Goal: Task Accomplishment & Management: Manage account settings

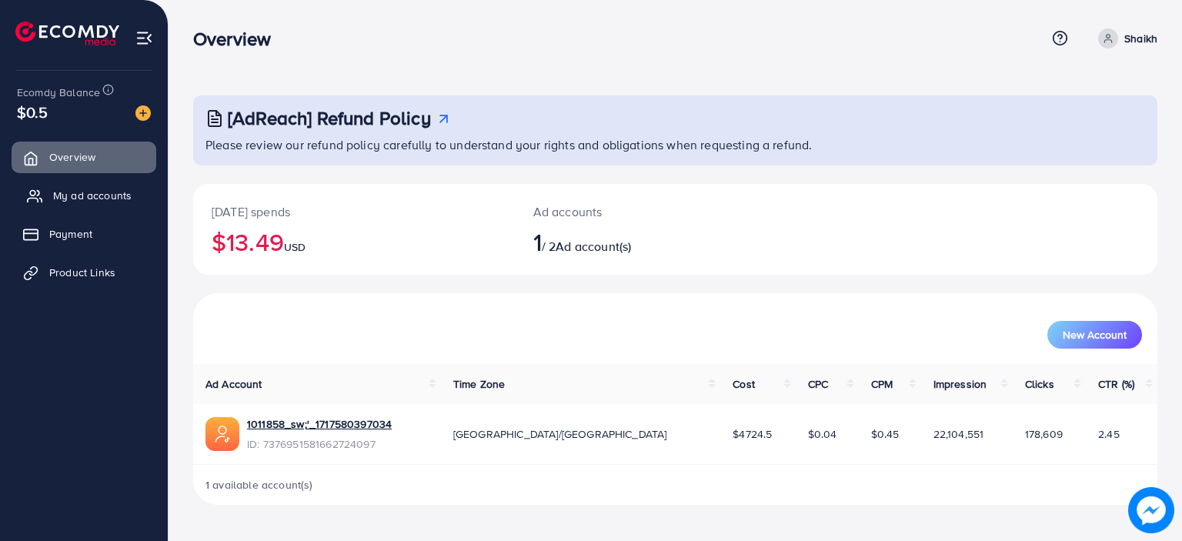
click at [101, 188] on span "My ad accounts" at bounding box center [92, 195] width 78 height 15
